Goal: Transaction & Acquisition: Purchase product/service

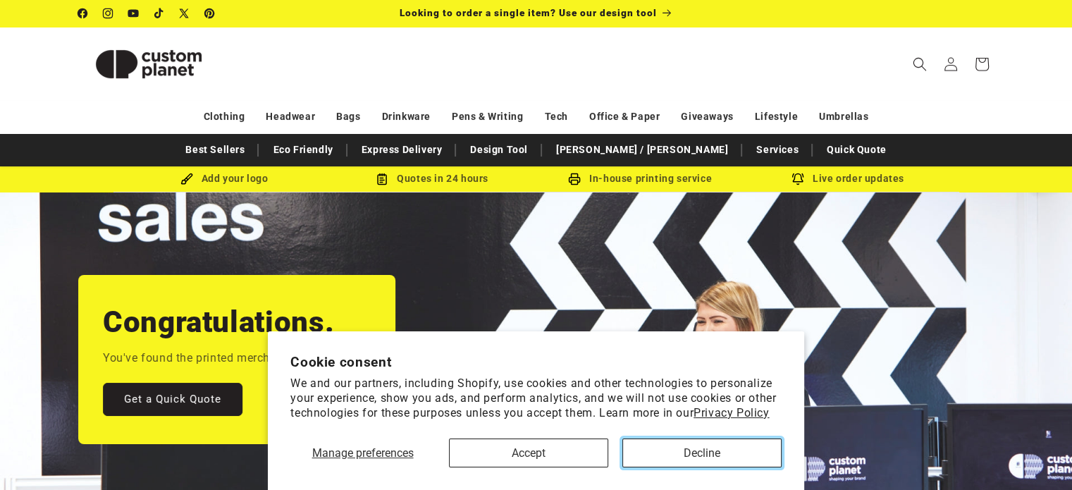
click at [658, 462] on button "Decline" at bounding box center [701, 452] width 159 height 29
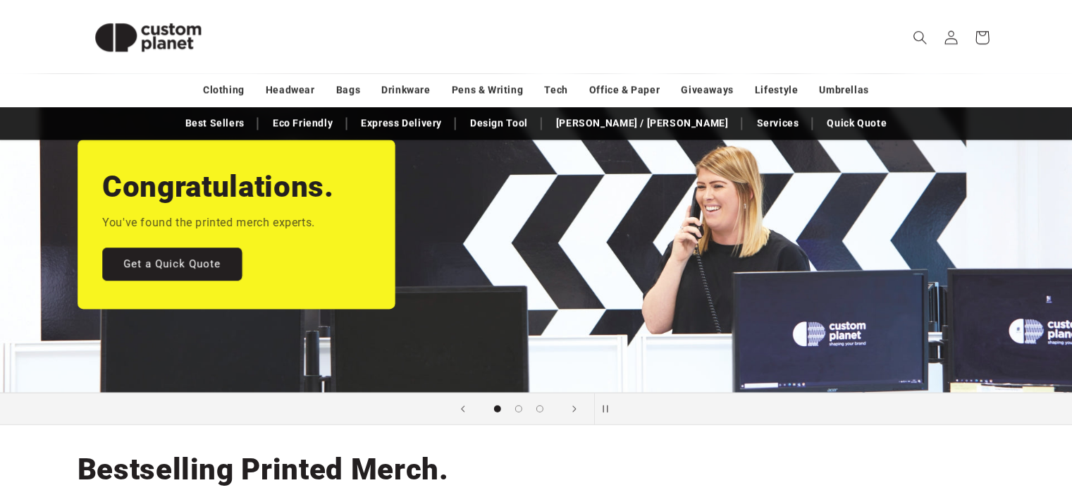
scroll to position [135, 0]
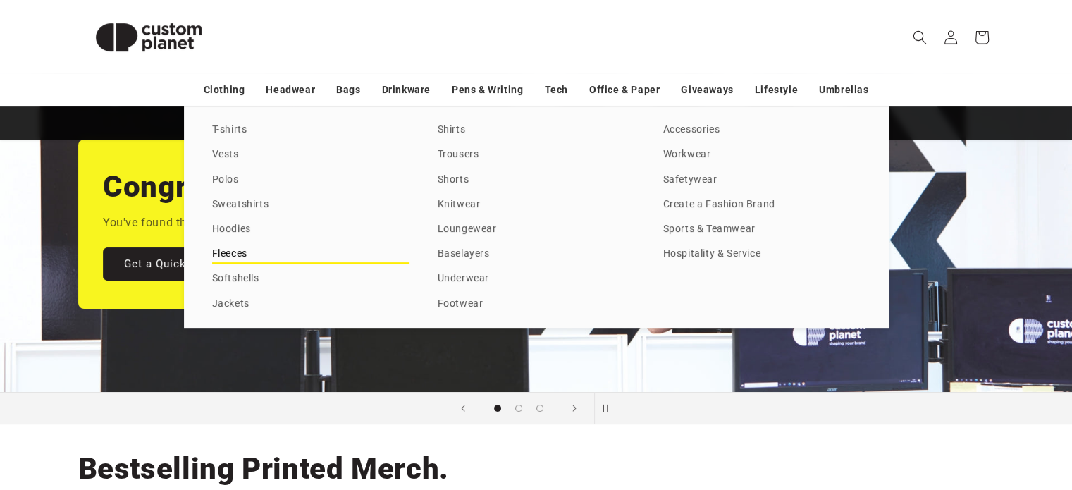
click at [231, 249] on link "Fleeces" at bounding box center [310, 254] width 197 height 19
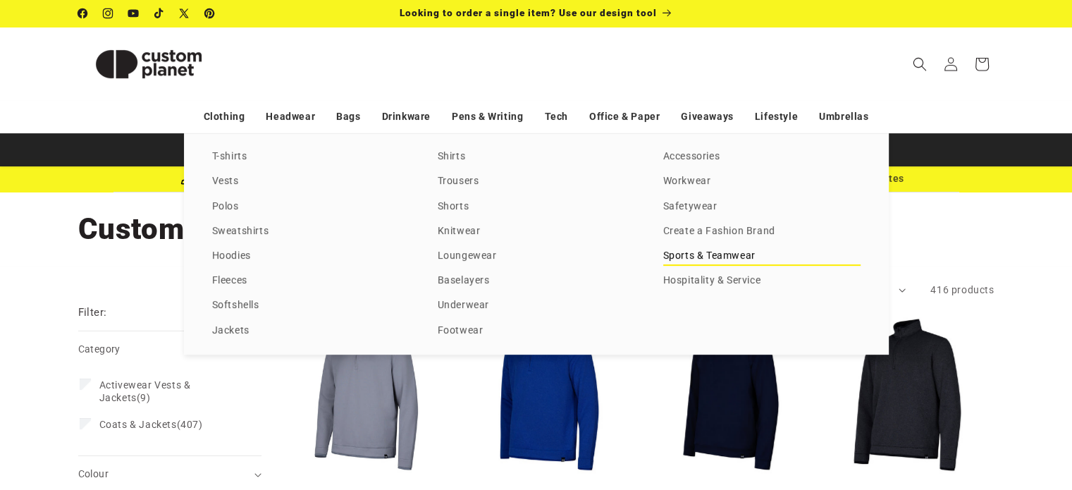
click at [705, 259] on link "Sports & Teamwear" at bounding box center [761, 256] width 197 height 19
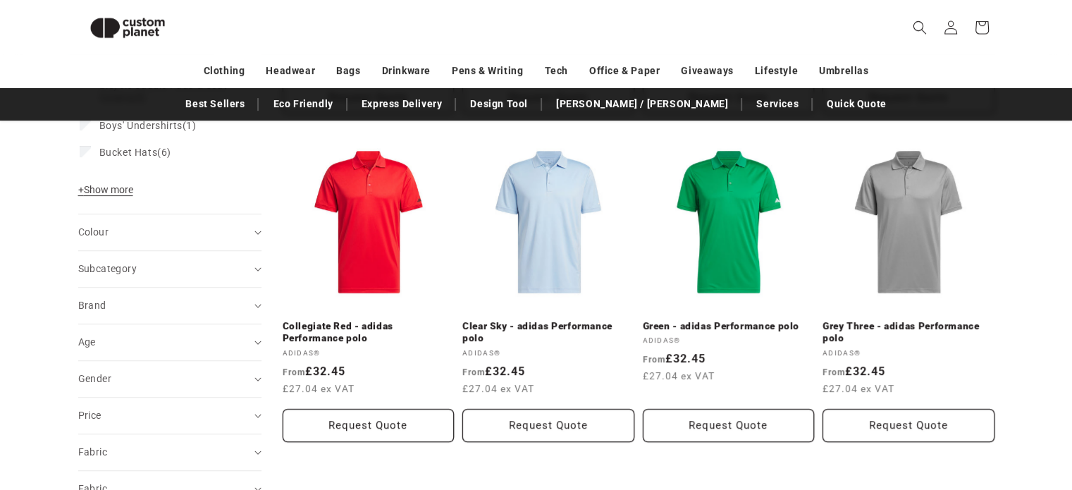
scroll to position [482, 0]
click at [80, 193] on span "+" at bounding box center [81, 188] width 6 height 11
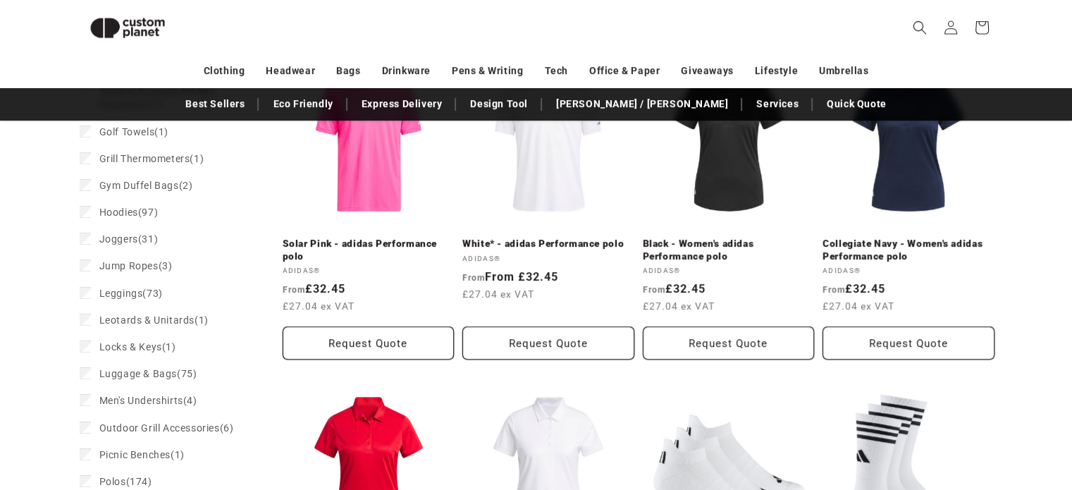
scroll to position [893, 0]
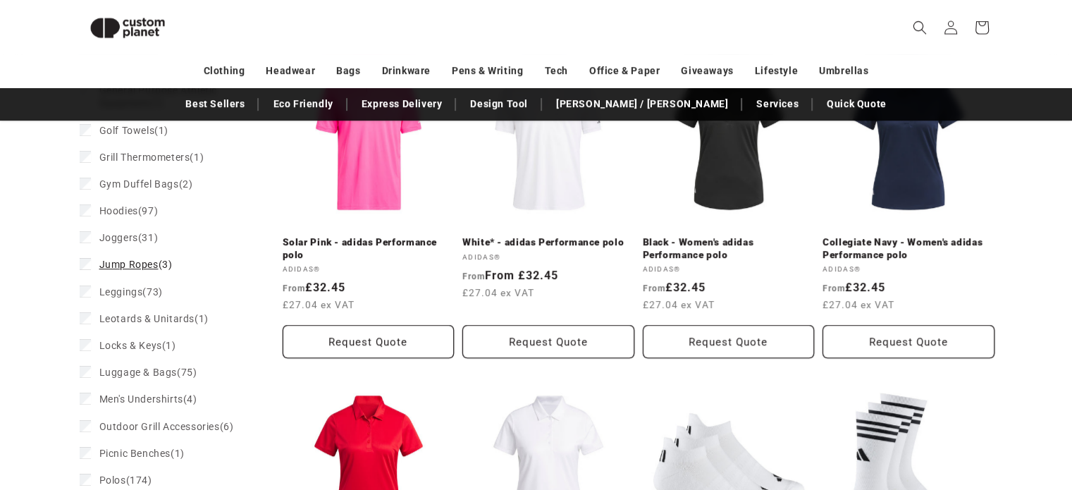
click at [123, 266] on span "Jump Ropes" at bounding box center [128, 264] width 59 height 11
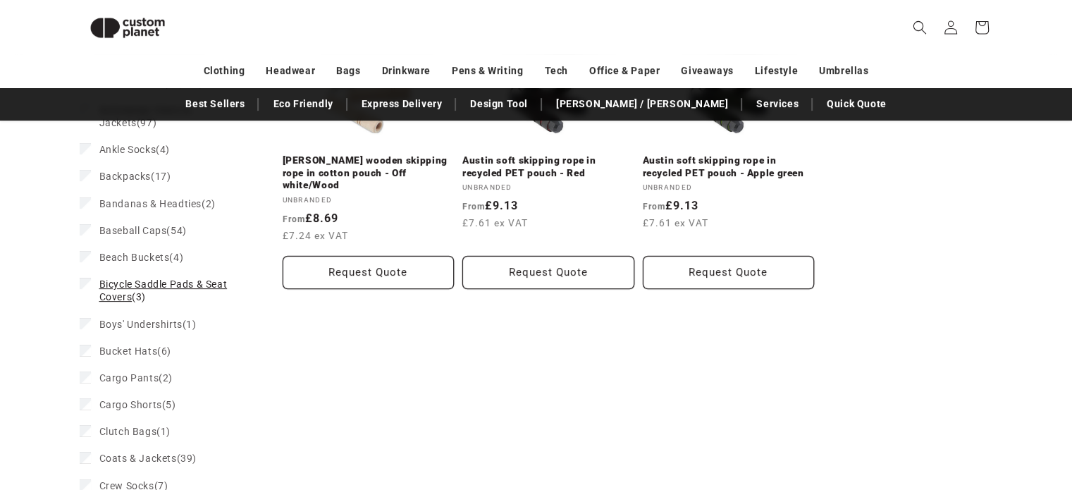
scroll to position [101, 0]
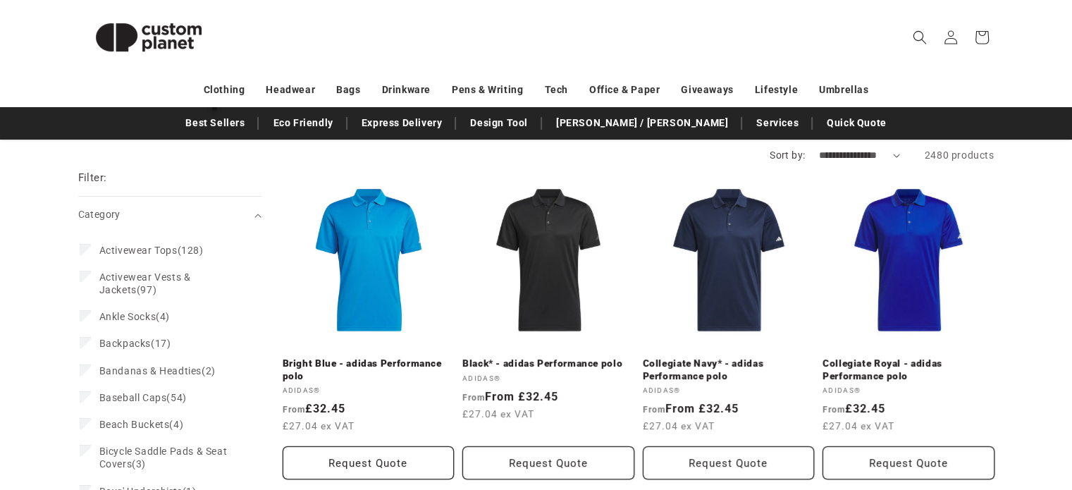
scroll to position [135, 0]
click at [111, 249] on span "Activewear Tops" at bounding box center [138, 249] width 78 height 11
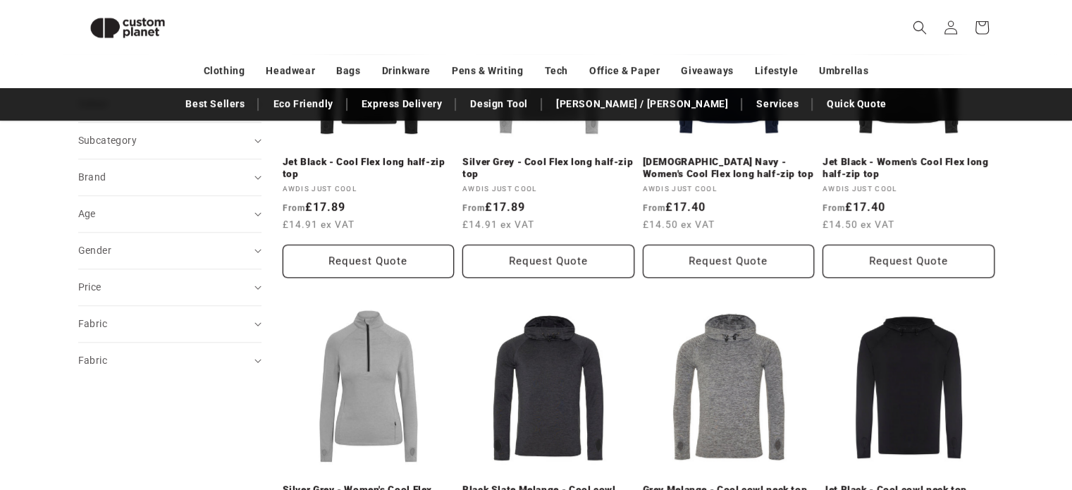
scroll to position [647, 0]
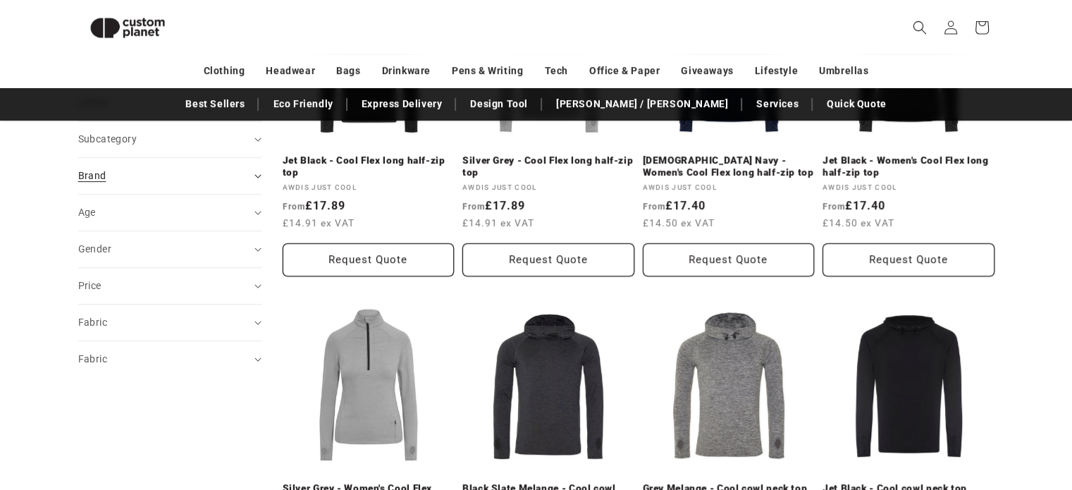
click at [254, 178] on icon "Brand (0 selected)" at bounding box center [257, 176] width 7 height 4
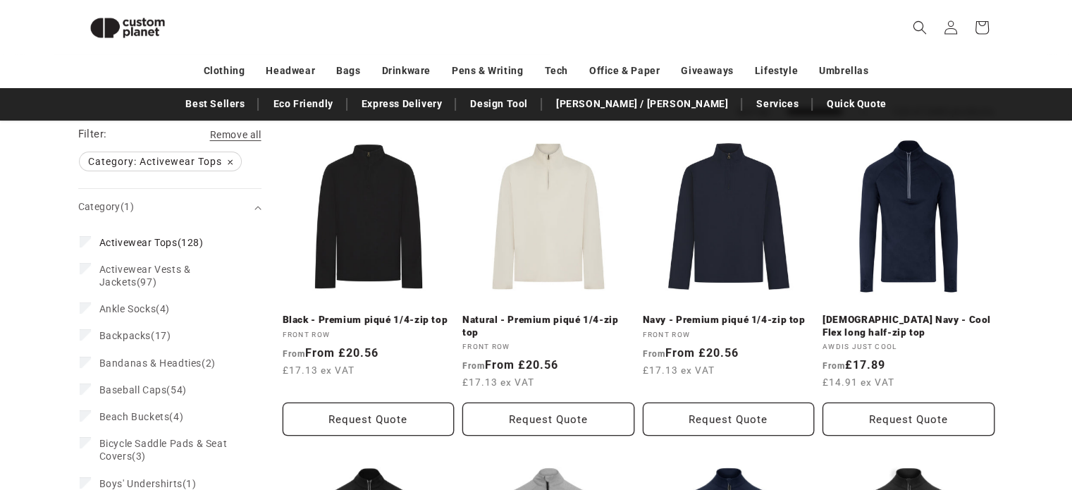
scroll to position [157, 0]
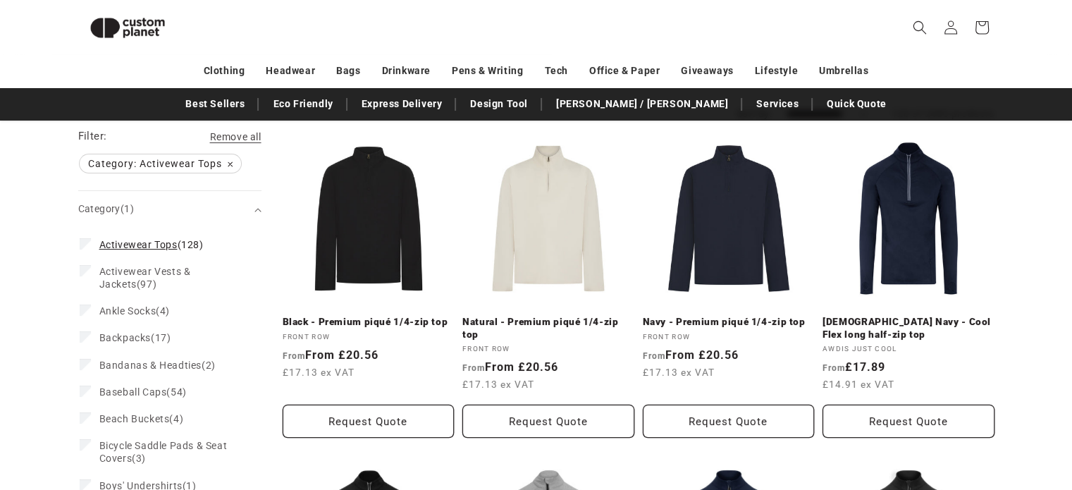
click at [85, 245] on icon at bounding box center [86, 243] width 8 height 5
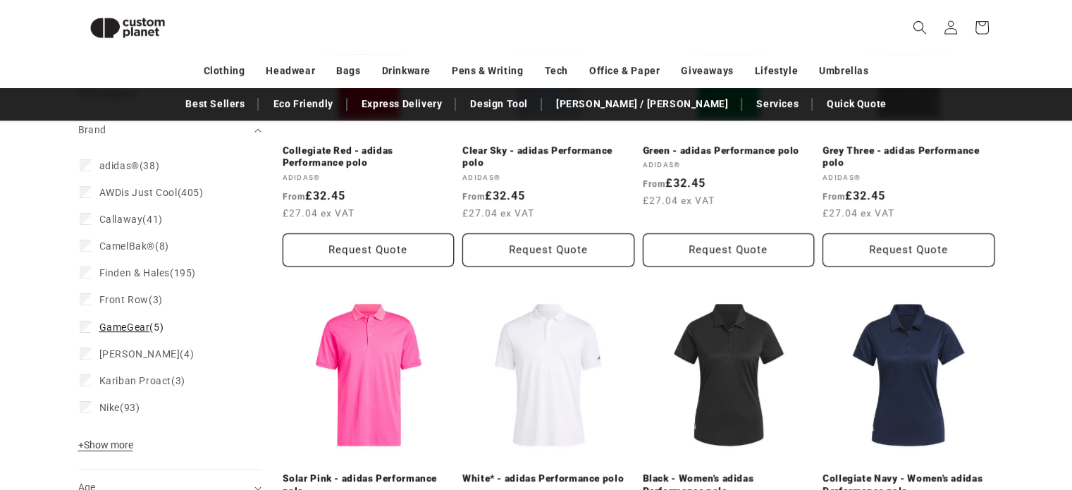
scroll to position [662, 0]
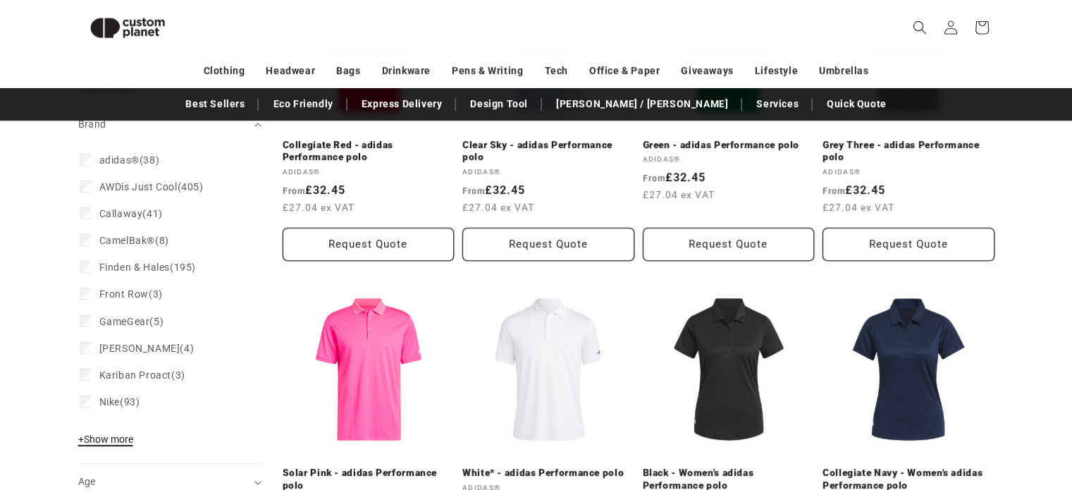
click at [118, 441] on span "+ Show more" at bounding box center [105, 438] width 55 height 11
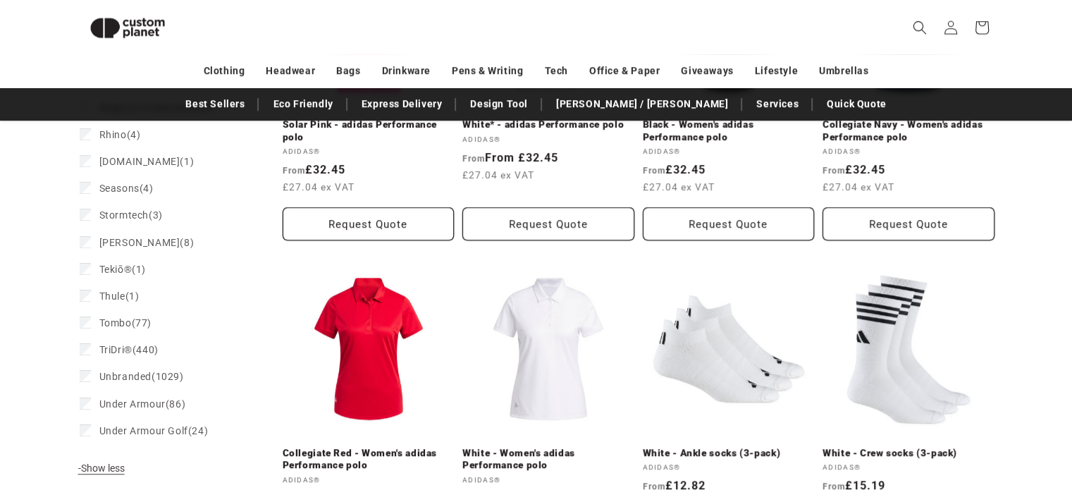
scroll to position [1012, 0]
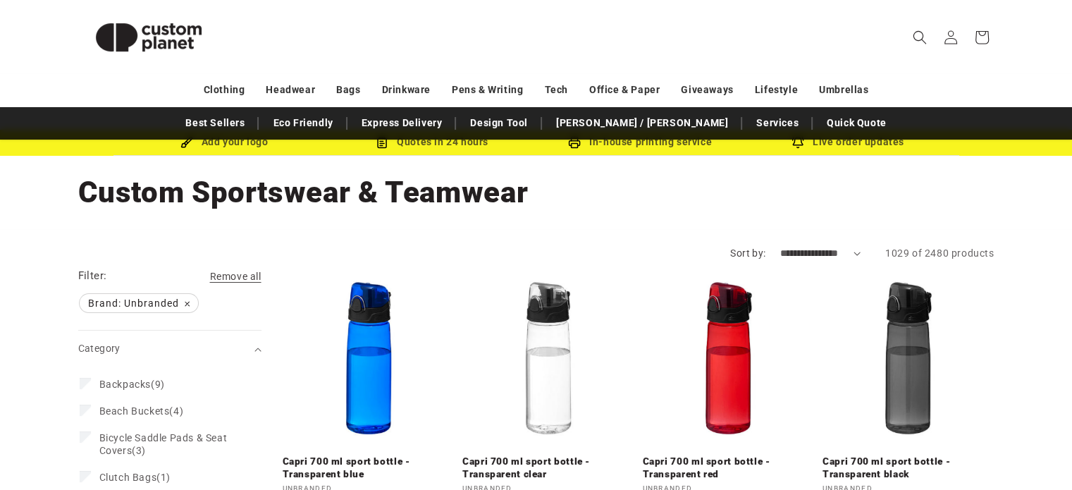
scroll to position [38, 0]
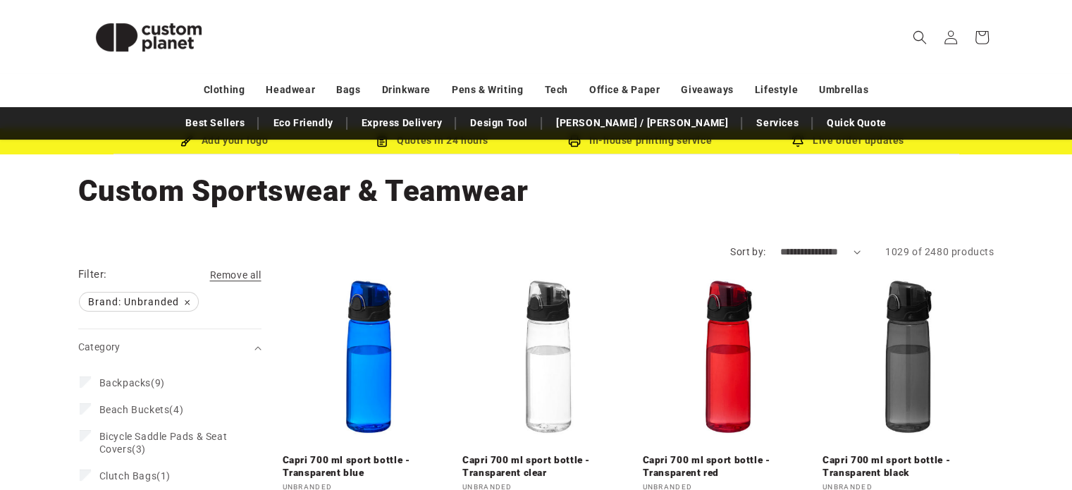
click at [841, 255] on select "**********" at bounding box center [819, 252] width 81 height 15
select select "**********"
click at [779, 245] on select "**********" at bounding box center [819, 252] width 81 height 15
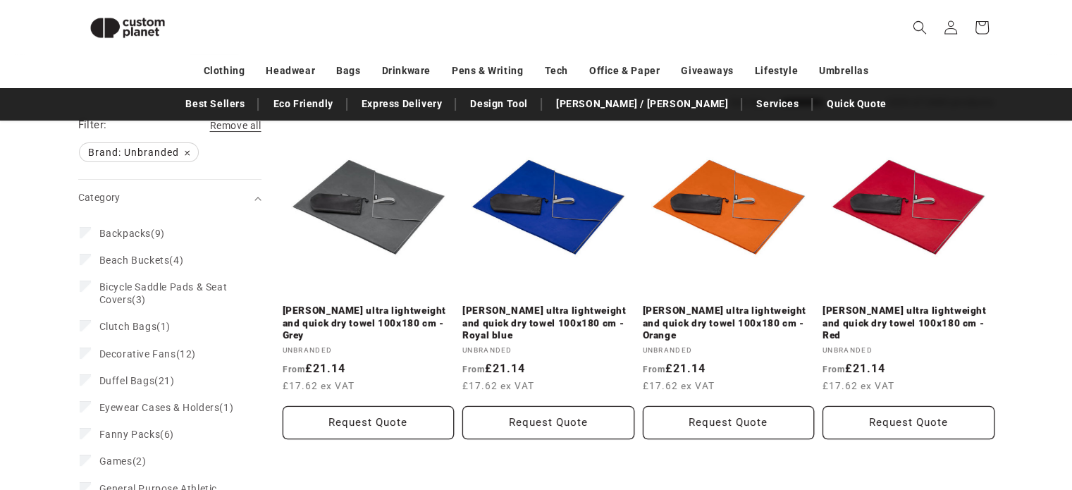
scroll to position [59, 0]
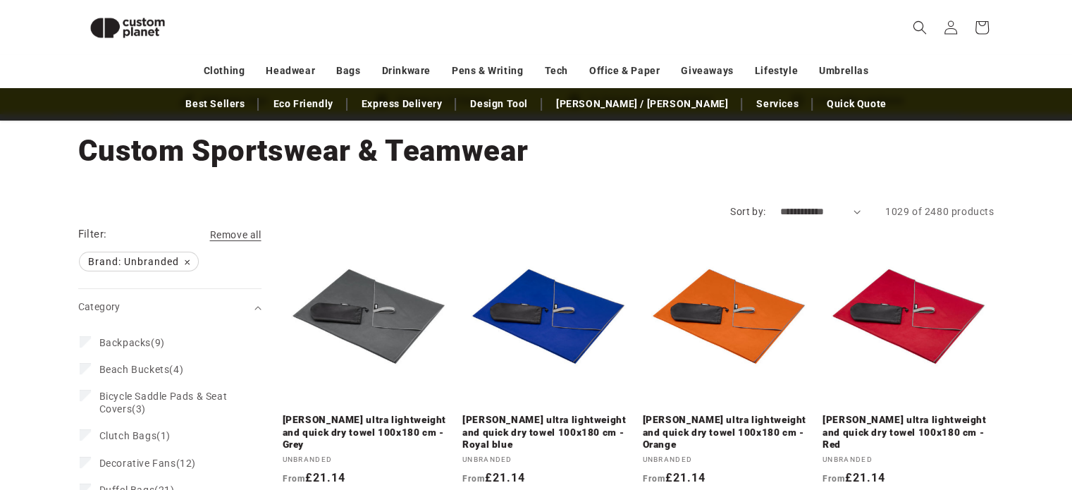
click at [836, 206] on select "**********" at bounding box center [819, 211] width 81 height 15
select select "**********"
click at [779, 204] on select "**********" at bounding box center [819, 211] width 81 height 15
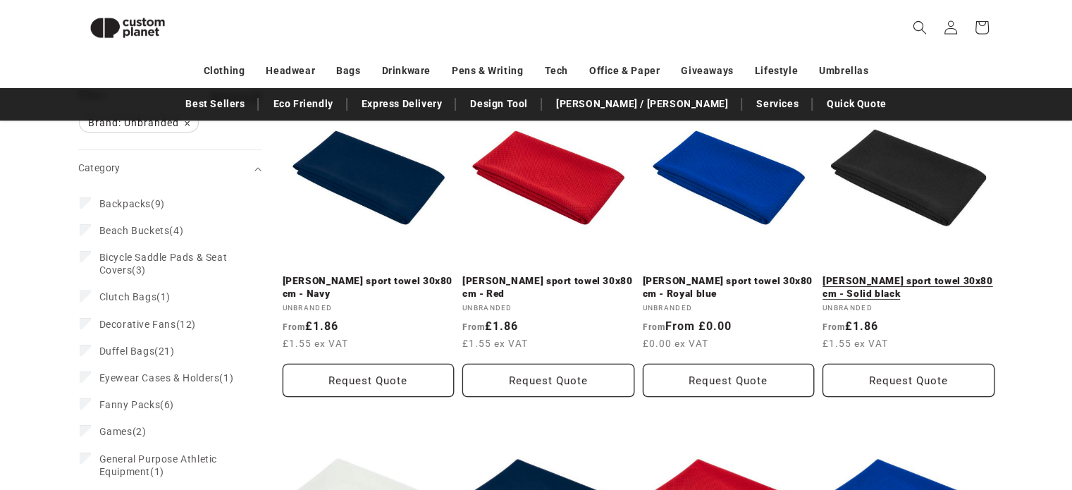
scroll to position [104, 0]
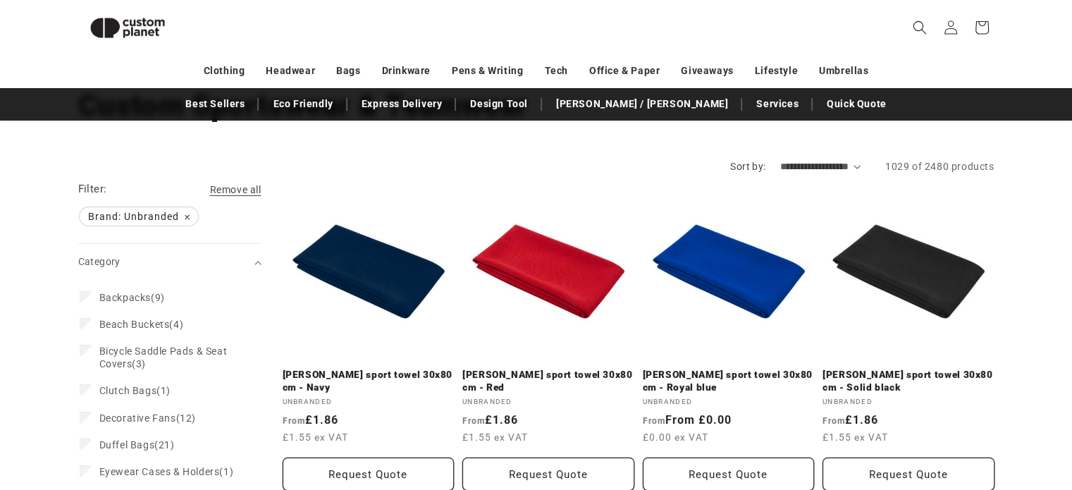
click at [851, 162] on select "**********" at bounding box center [819, 166] width 81 height 15
select select "******"
click at [779, 159] on select "**********" at bounding box center [819, 166] width 81 height 15
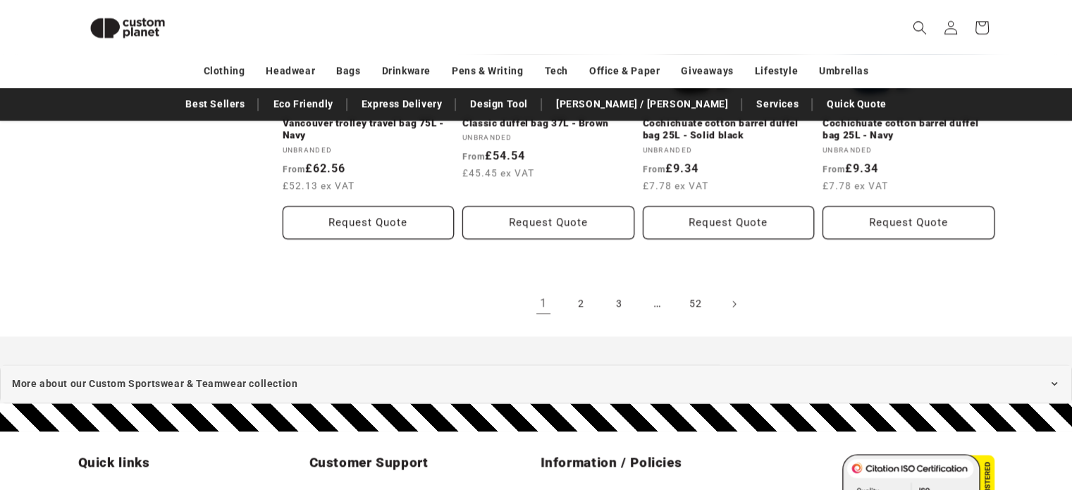
scroll to position [1683, 0]
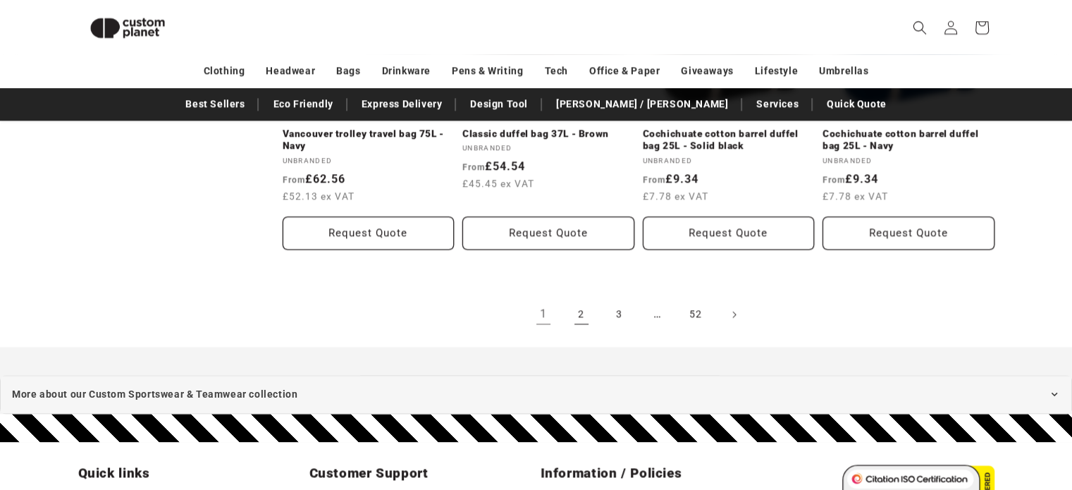
click at [586, 299] on link "2" at bounding box center [581, 314] width 31 height 31
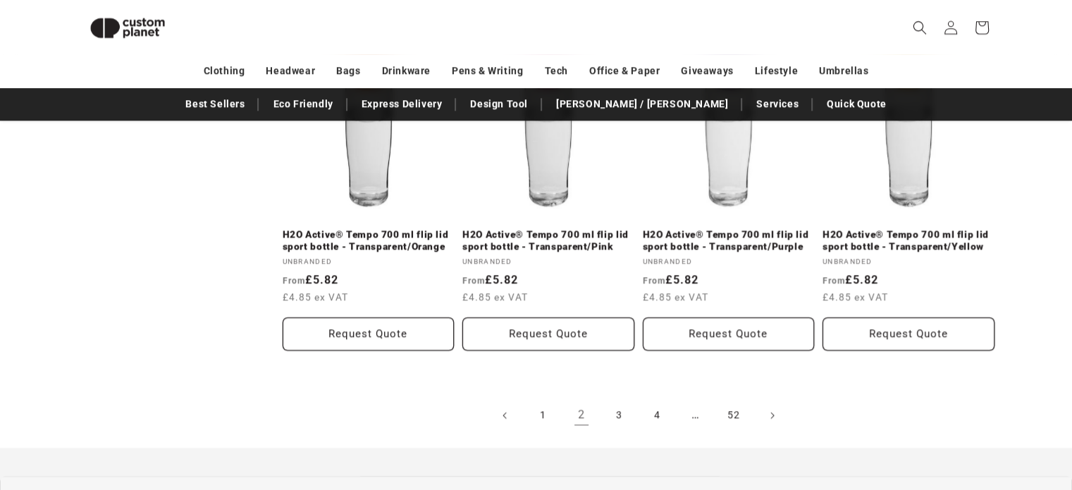
scroll to position [1570, 0]
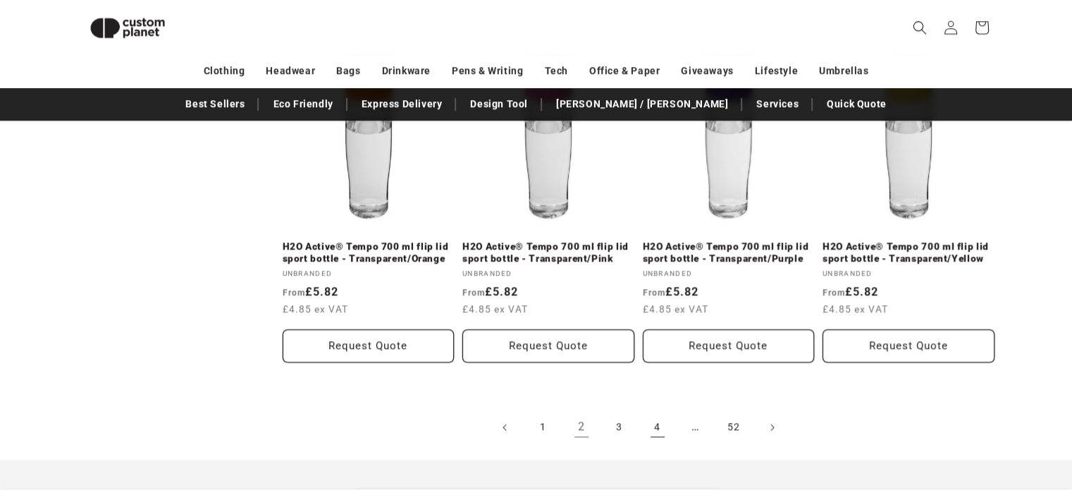
click at [648, 428] on link "4" at bounding box center [657, 427] width 31 height 31
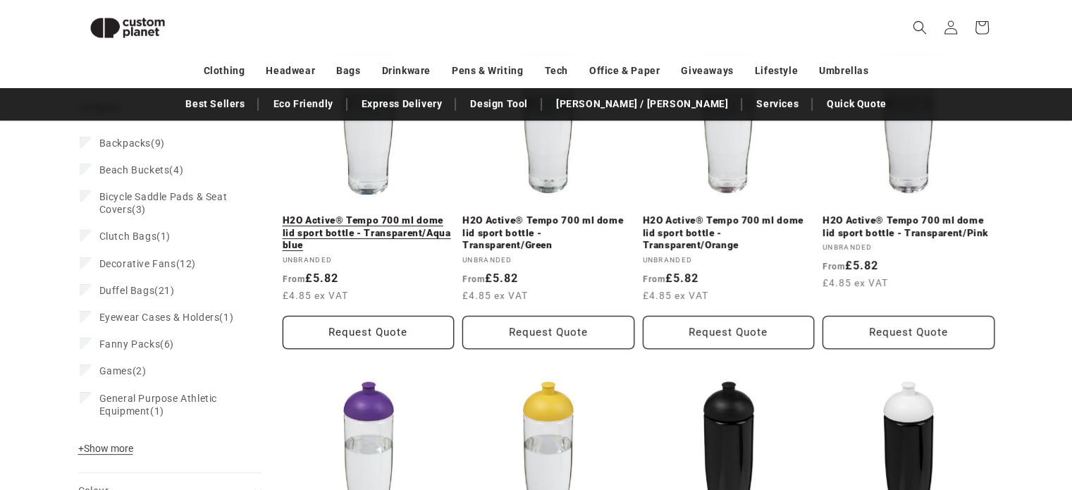
scroll to position [251, 0]
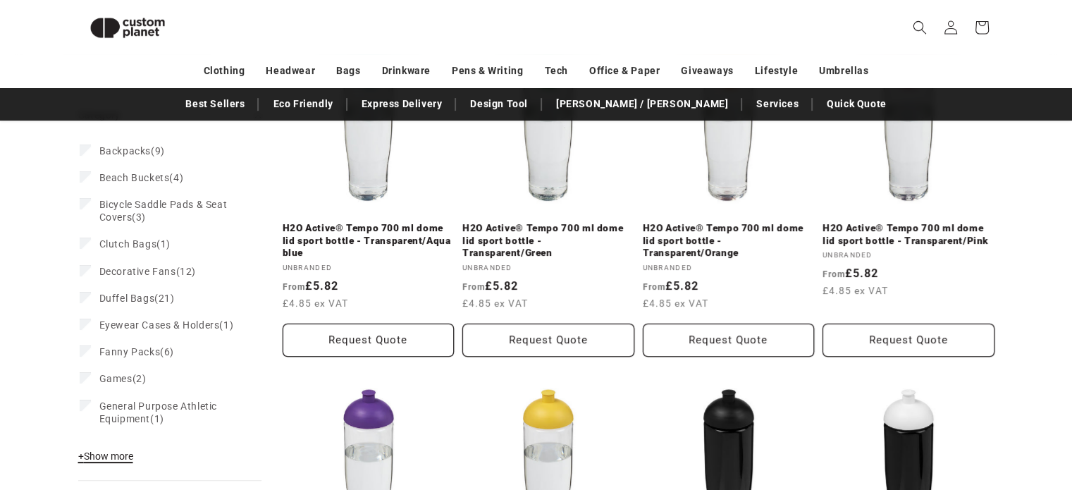
click at [125, 456] on span "+ Show more" at bounding box center [105, 455] width 55 height 11
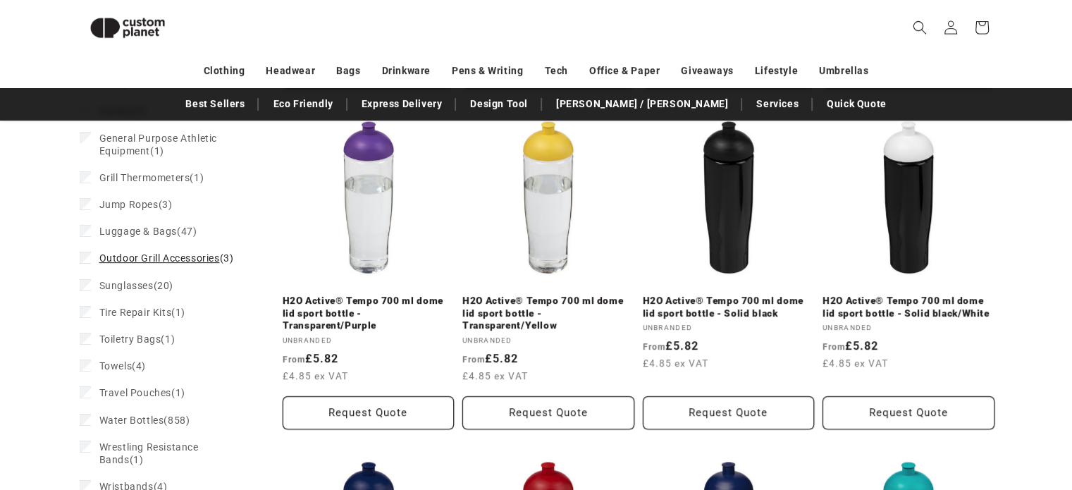
scroll to position [581, 0]
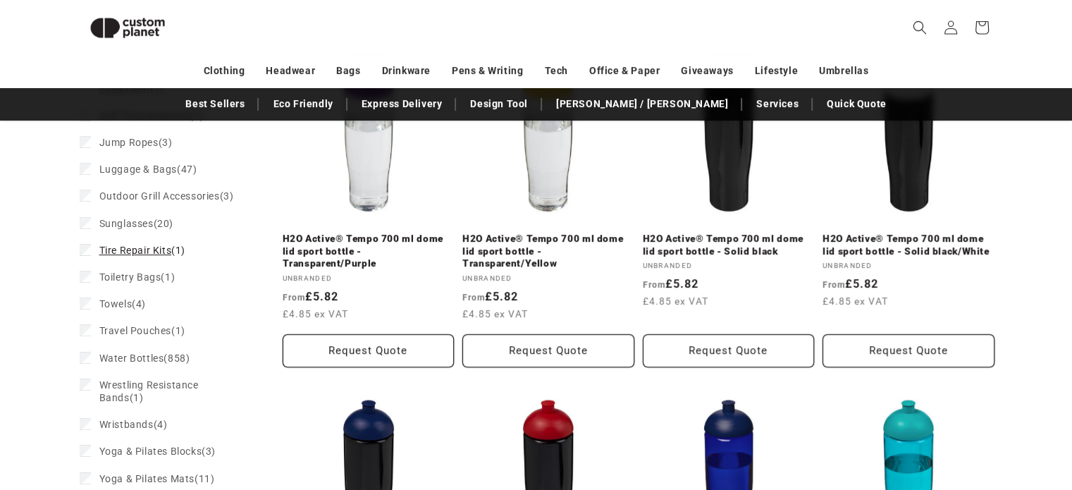
click at [130, 256] on span "Tire Repair Kits" at bounding box center [135, 250] width 73 height 11
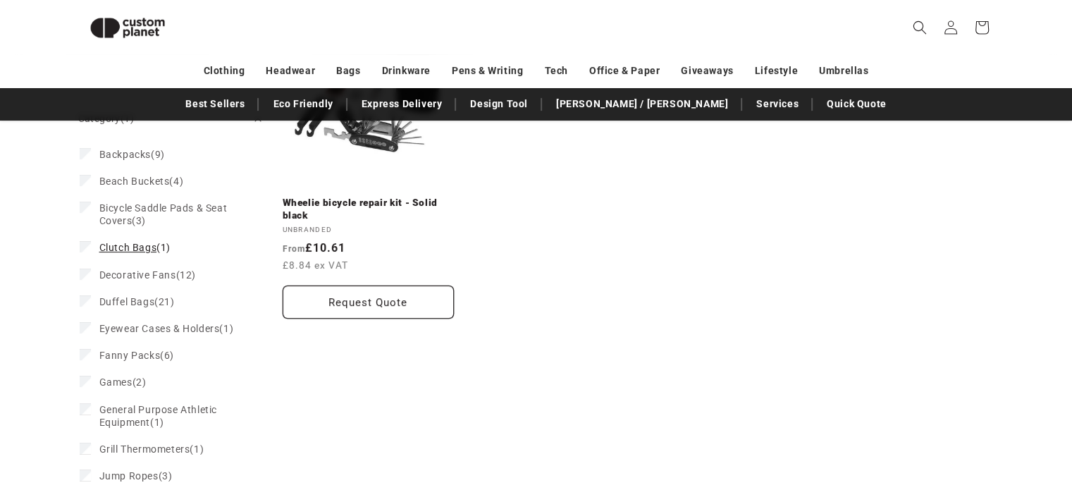
scroll to position [39, 0]
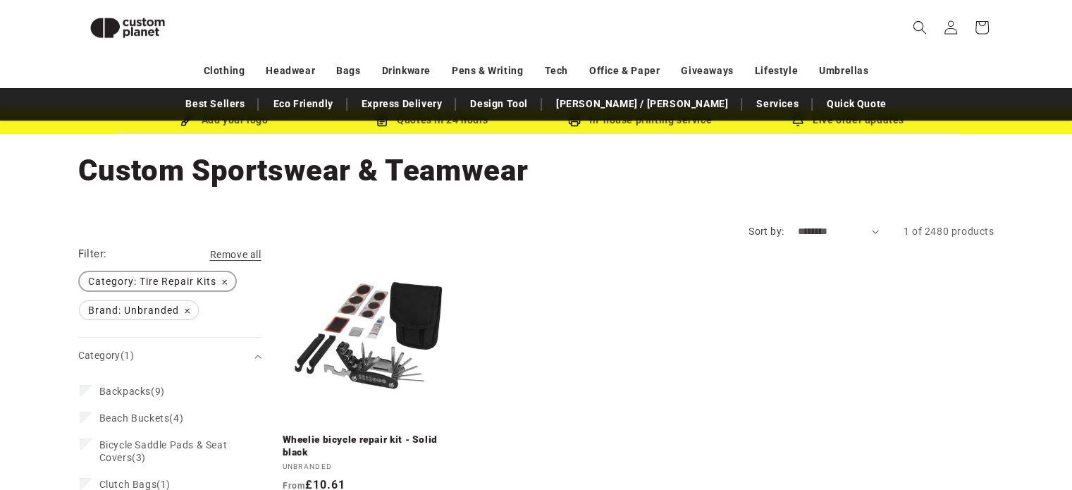
click at [222, 280] on span "Category: Tire Repair Kits Remove filter" at bounding box center [158, 281] width 156 height 18
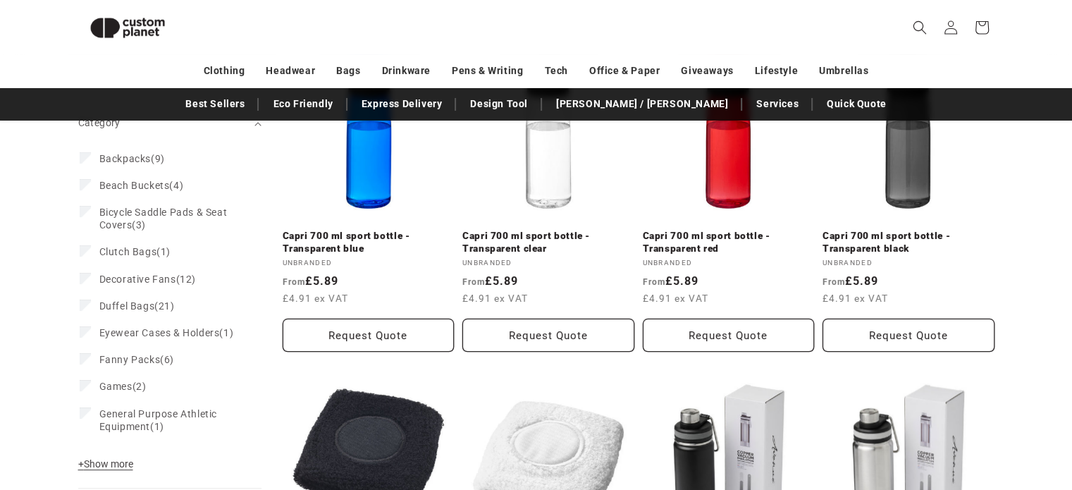
scroll to position [244, 0]
click at [142, 213] on span "Bicycle Saddle Pads & Seat Covers" at bounding box center [163, 218] width 128 height 24
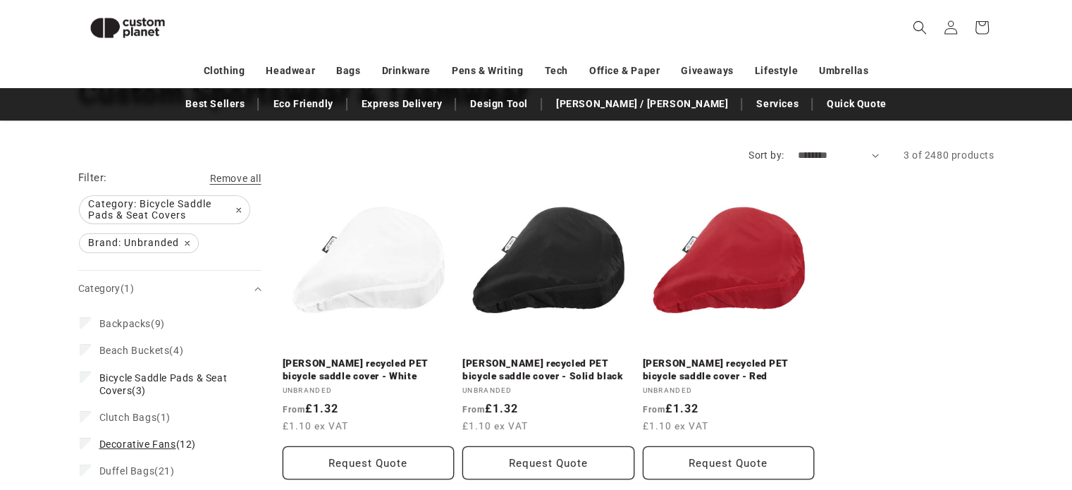
scroll to position [114, 0]
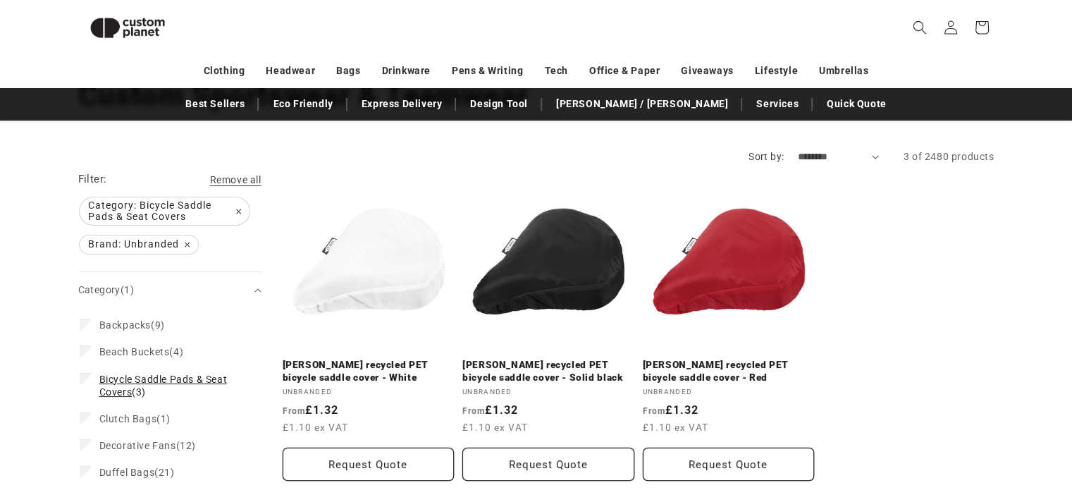
click at [85, 377] on icon at bounding box center [86, 378] width 8 height 5
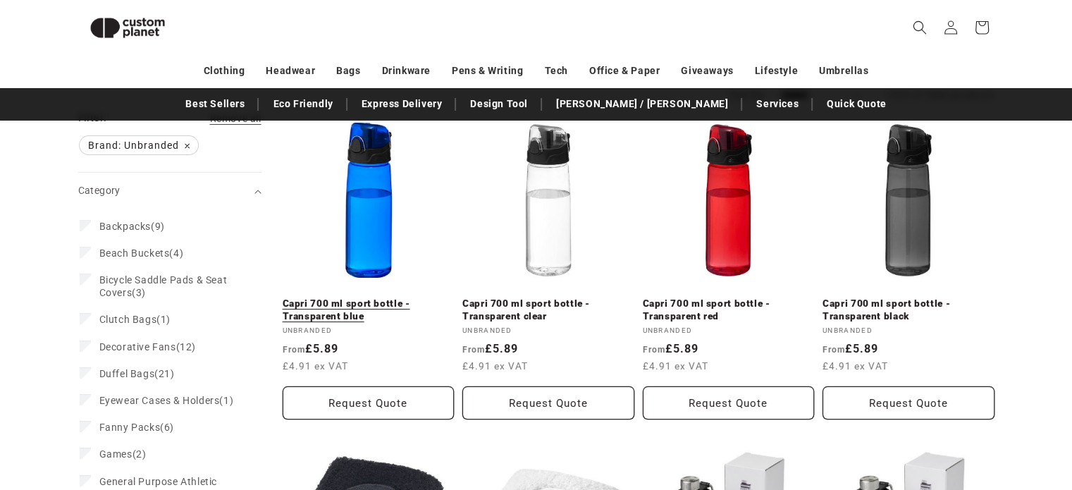
scroll to position [175, 0]
click at [378, 298] on link "Capri 700 ml sport bottle - Transparent blue" at bounding box center [369, 310] width 172 height 25
